Goal: Task Accomplishment & Management: Complete application form

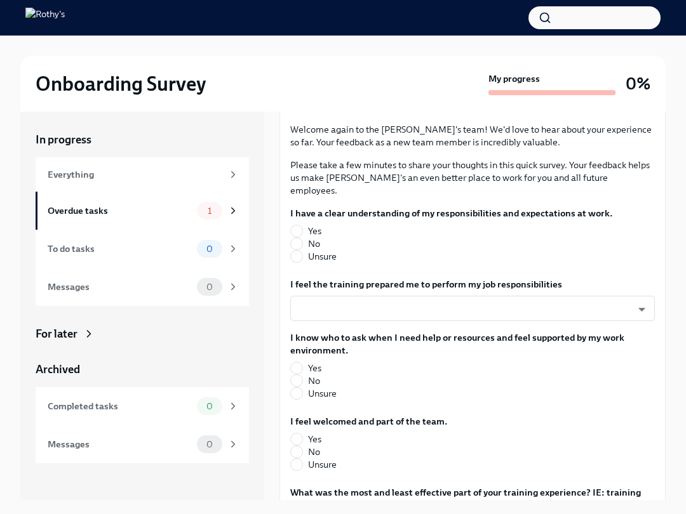
scroll to position [99, 0]
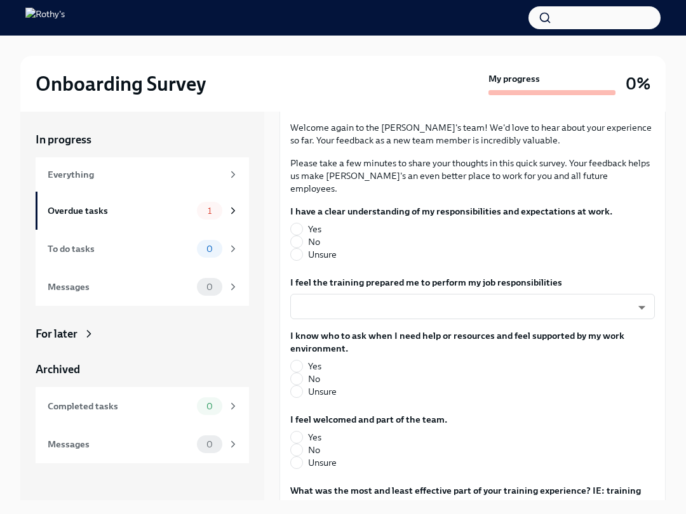
click at [302, 223] on label "Yes" at bounding box center [446, 229] width 312 height 13
click at [302, 223] on input "Yes" at bounding box center [296, 228] width 11 height 11
radio input "true"
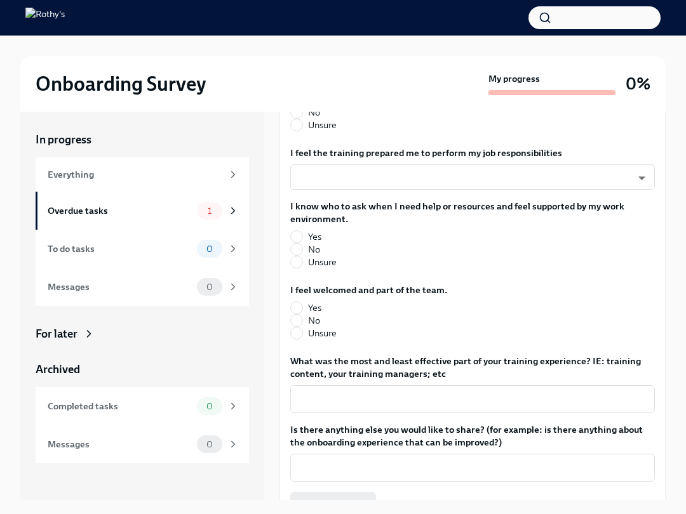
scroll to position [227, 0]
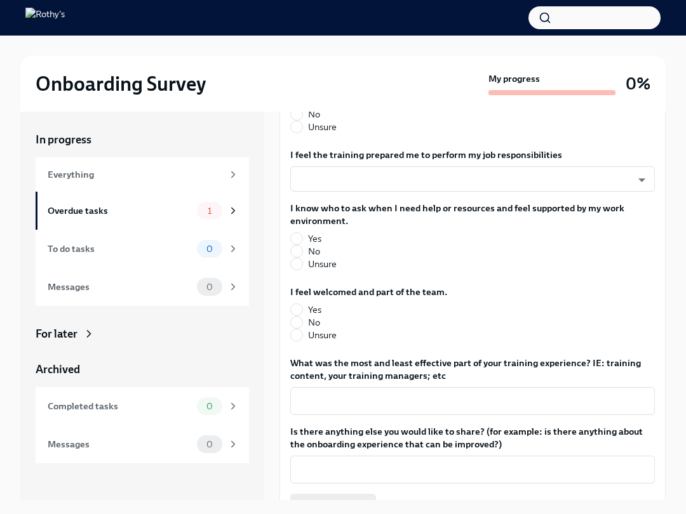
click at [597, 168] on body "Onboarding Survey My progress 0% In progress Everything Overdue tasks 1 To do t…" at bounding box center [343, 268] width 686 height 536
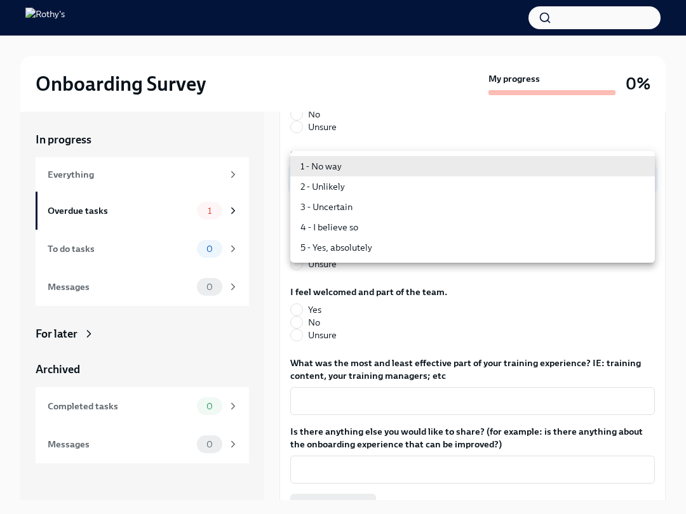
click at [556, 250] on li "5 - Yes, absolutely" at bounding box center [472, 247] width 364 height 20
type input "TVXOjZLlD"
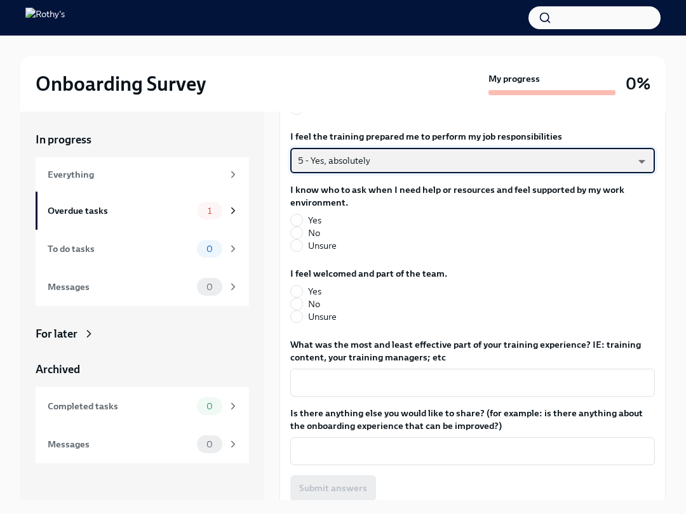
scroll to position [244, 0]
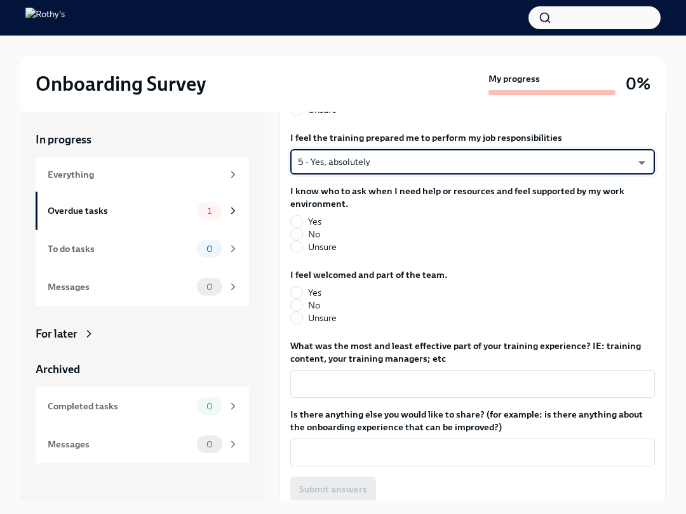
click at [300, 216] on input "Yes" at bounding box center [296, 221] width 11 height 11
radio input "true"
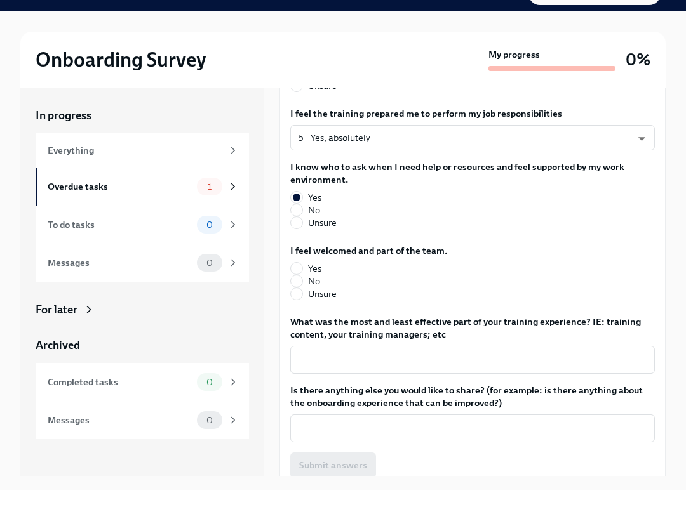
scroll to position [4, 0]
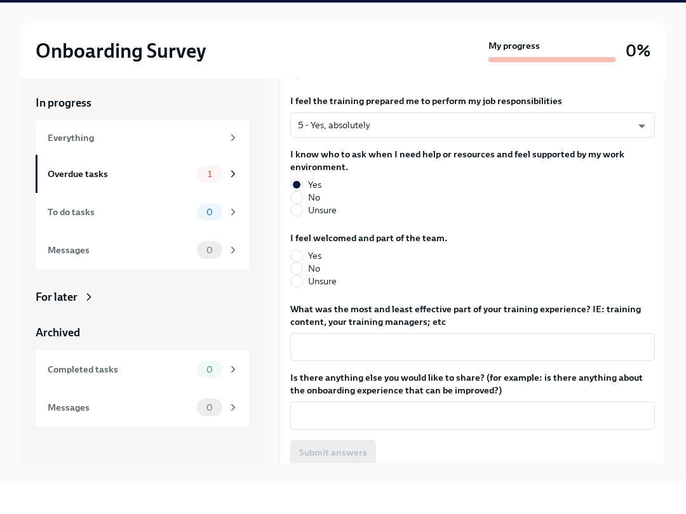
click at [302, 265] on fieldset "I feel welcomed and part of the team. Yes No Unsure" at bounding box center [368, 293] width 157 height 56
click at [303, 283] on label "Yes" at bounding box center [363, 289] width 147 height 13
click at [302, 283] on input "Yes" at bounding box center [296, 288] width 11 height 11
radio input "true"
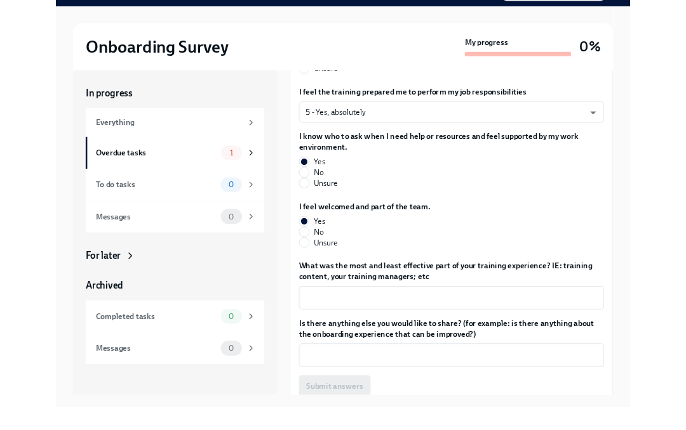
scroll to position [22, 0]
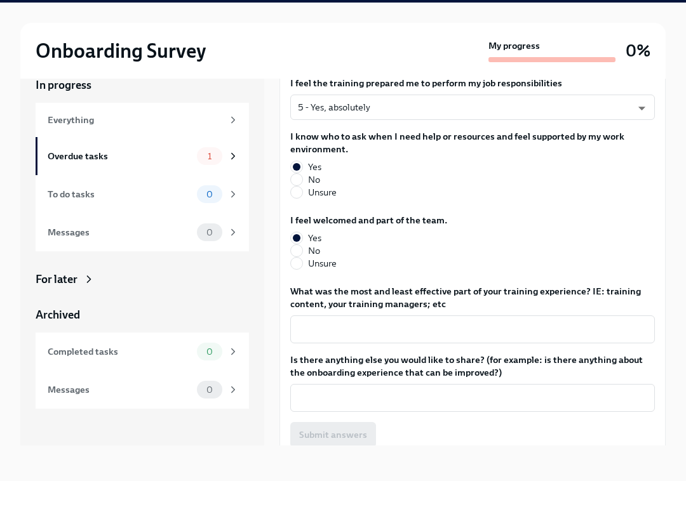
click at [604, 355] on textarea "What was the most and least effective part of your training experience? IE: tra…" at bounding box center [472, 362] width 349 height 15
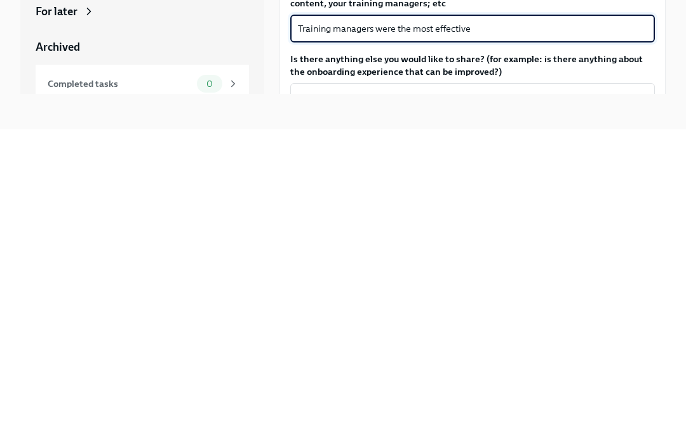
scroll to position [72, 0]
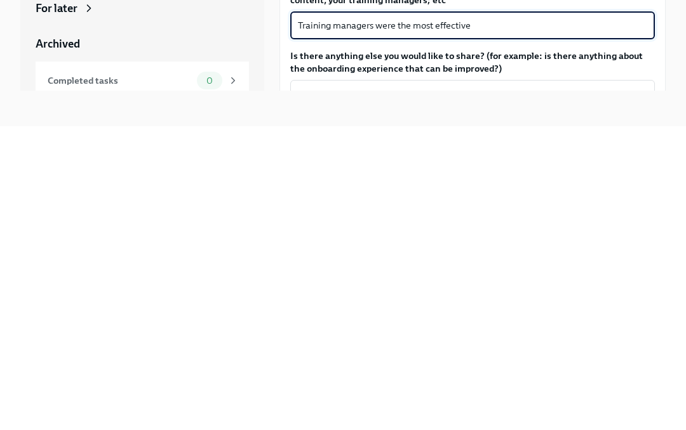
type textarea "Training managers were the most effective"
click at [349, 429] on span "Submit answers" at bounding box center [333, 435] width 68 height 13
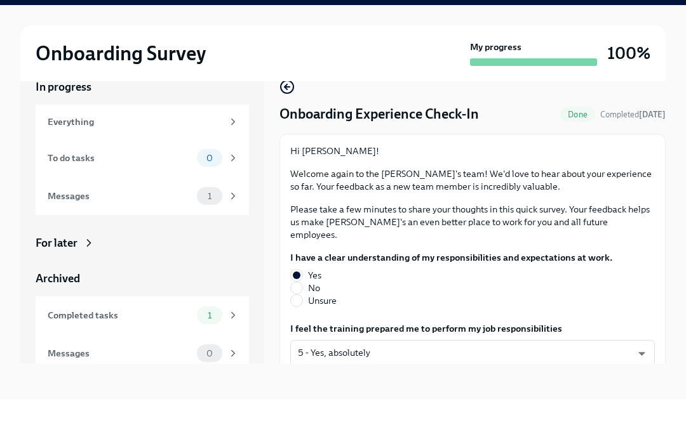
scroll to position [0, 0]
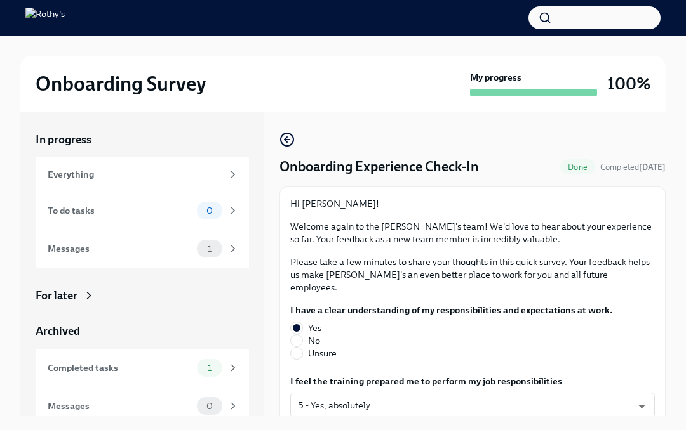
click at [71, 251] on div "Messages" at bounding box center [120, 249] width 144 height 14
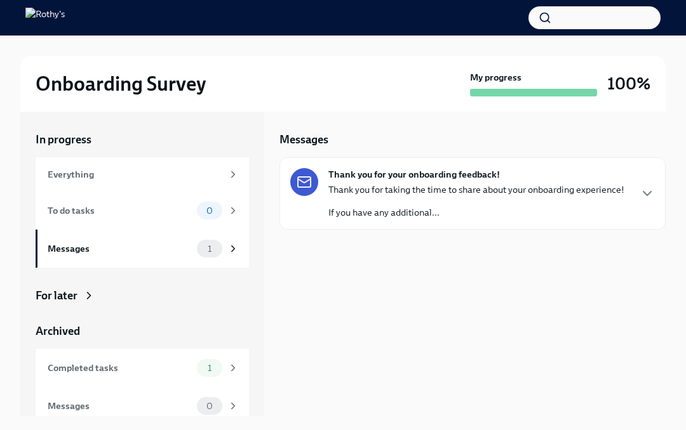
click at [644, 183] on div "Thank you for your onboarding feedback! Thank you for taking the time to share …" at bounding box center [472, 193] width 364 height 51
